Goal: Navigation & Orientation: Find specific page/section

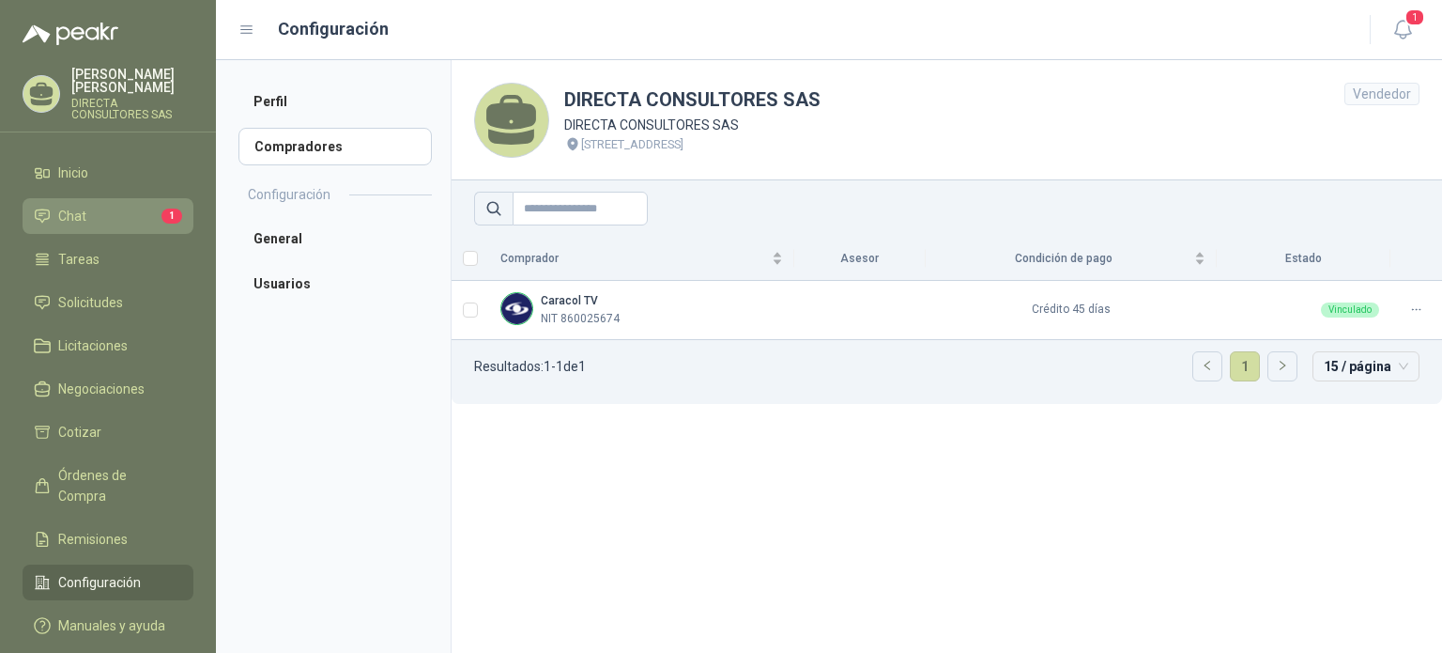
click at [83, 206] on span "Chat" at bounding box center [72, 216] width 28 height 21
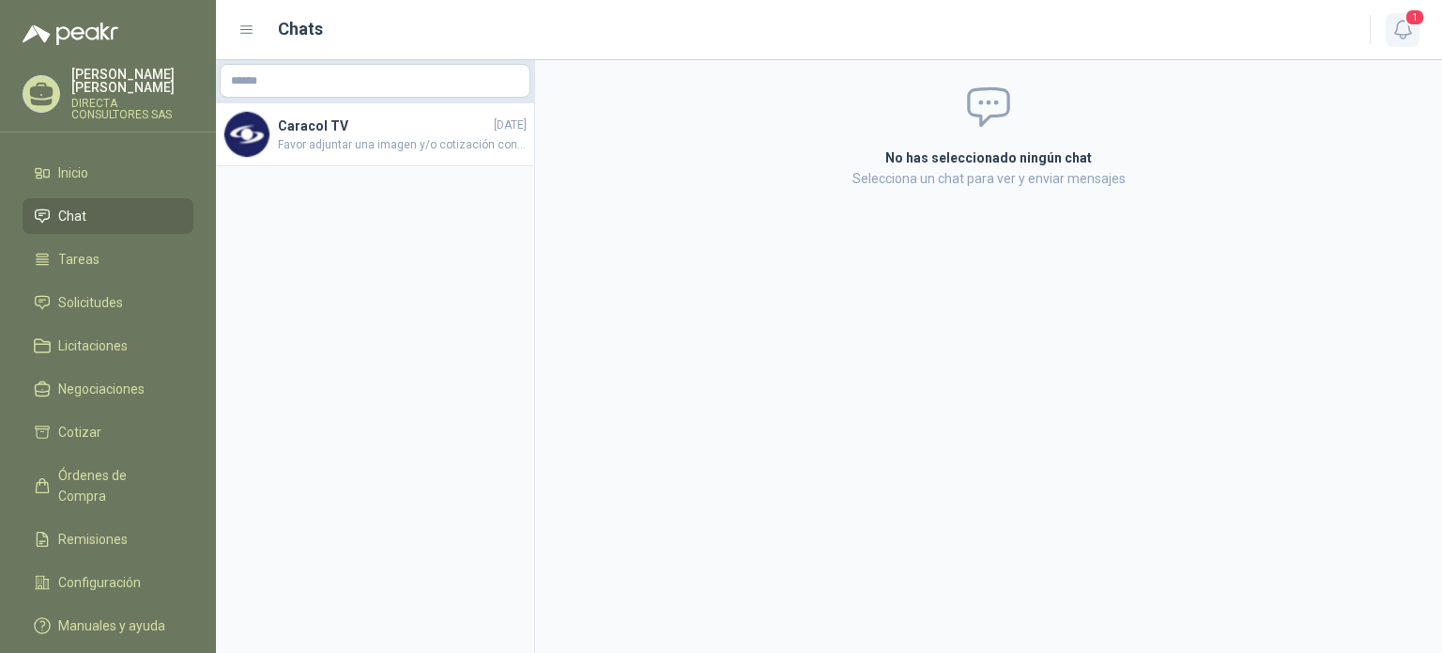
click at [1419, 19] on span "1" at bounding box center [1415, 17] width 21 height 18
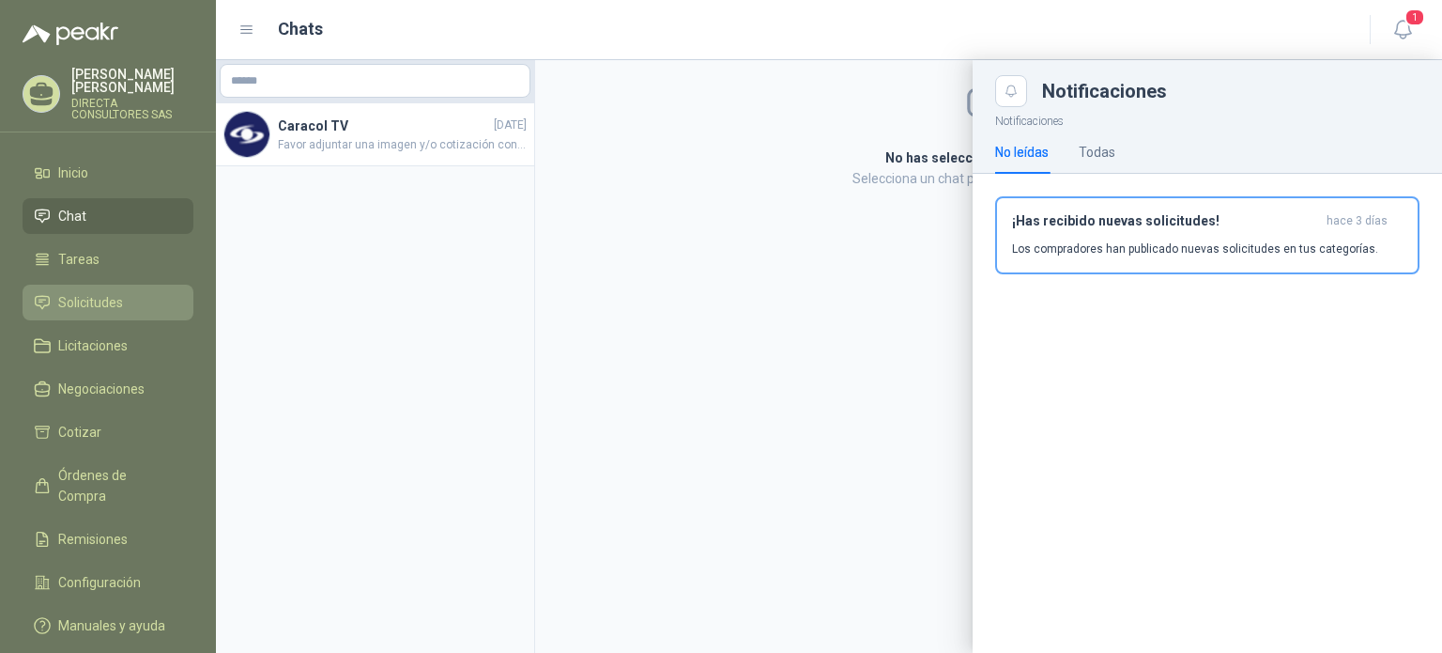
click at [98, 284] on link "Solicitudes" at bounding box center [108, 302] width 171 height 36
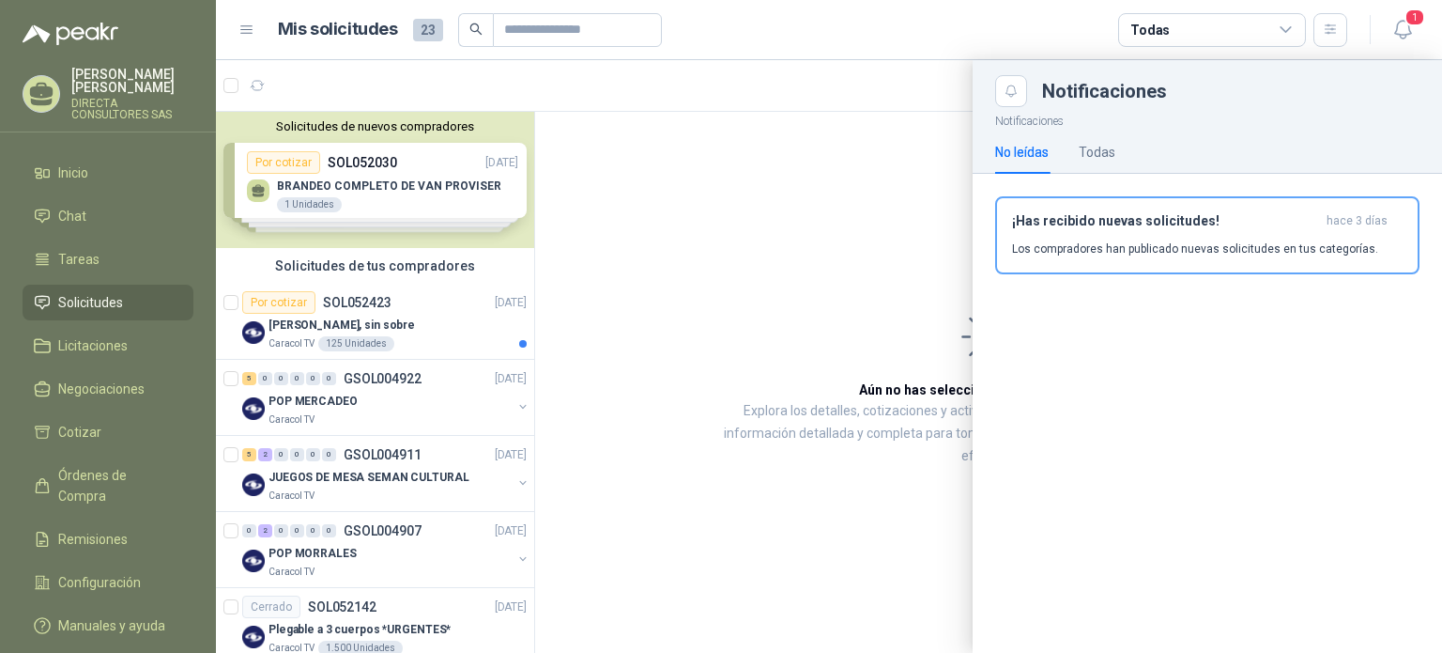
click at [707, 209] on div at bounding box center [829, 356] width 1226 height 592
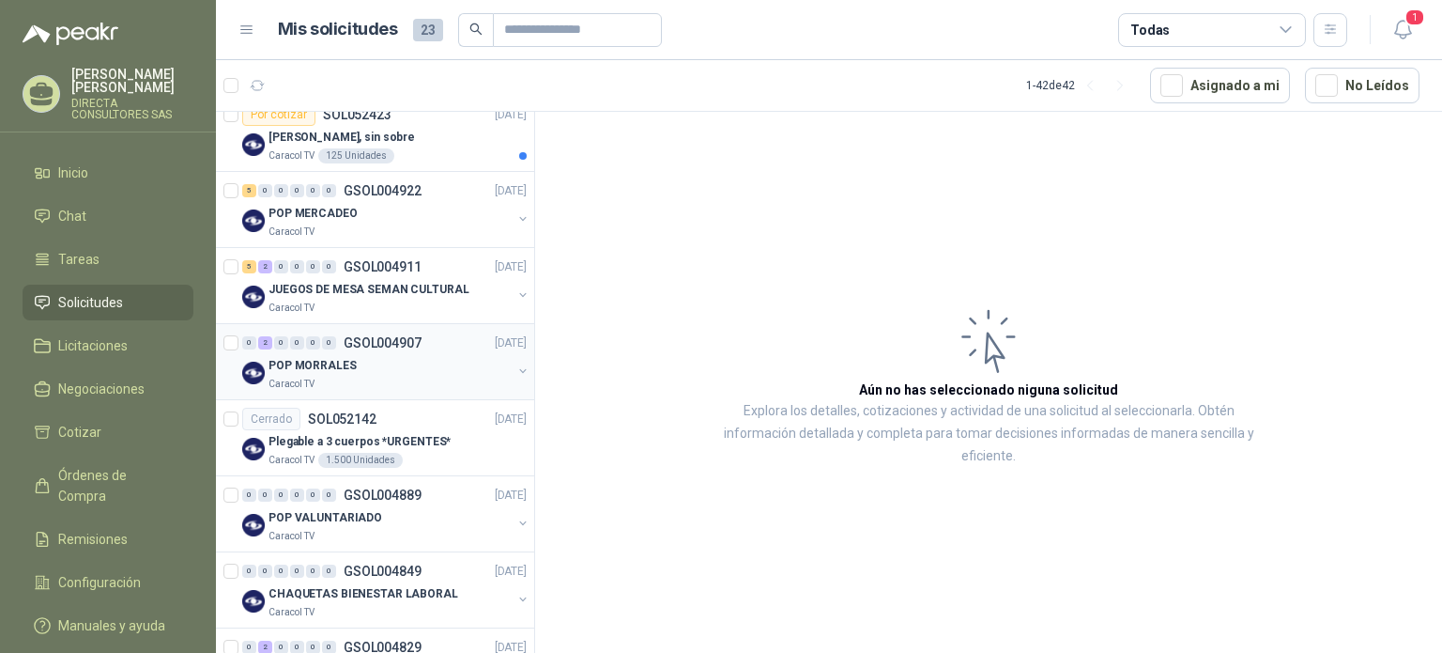
scroll to position [94, 0]
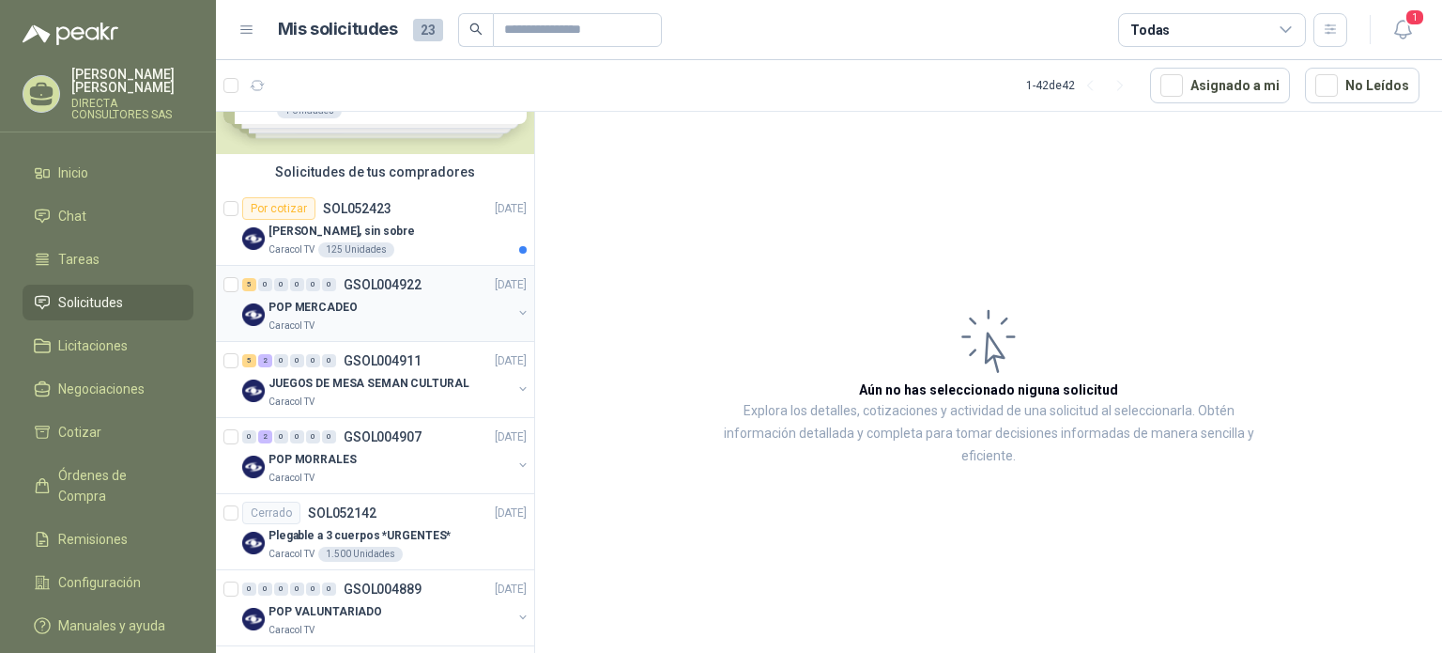
click at [409, 308] on div "POP MERCADEO" at bounding box center [390, 307] width 243 height 23
